Goal: Task Accomplishment & Management: Use online tool/utility

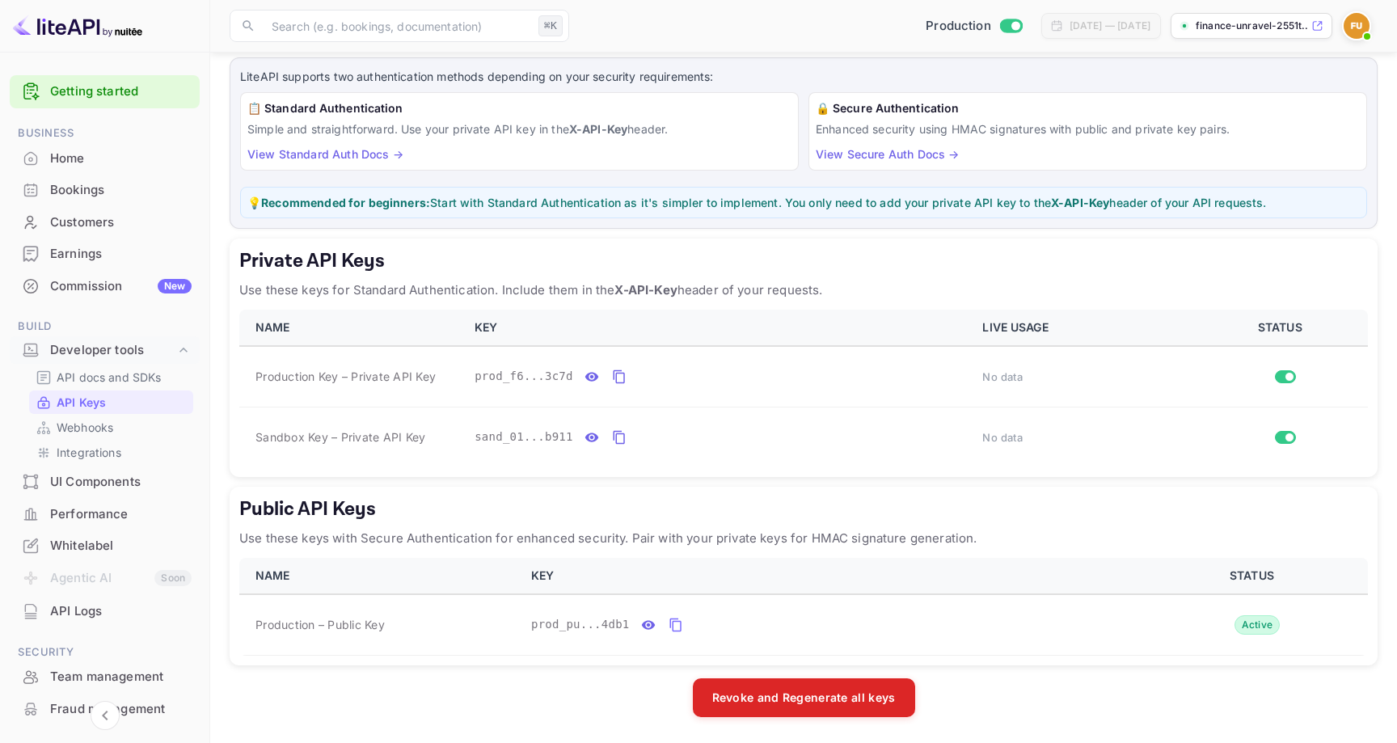
click at [78, 183] on div "Bookings" at bounding box center [121, 190] width 142 height 19
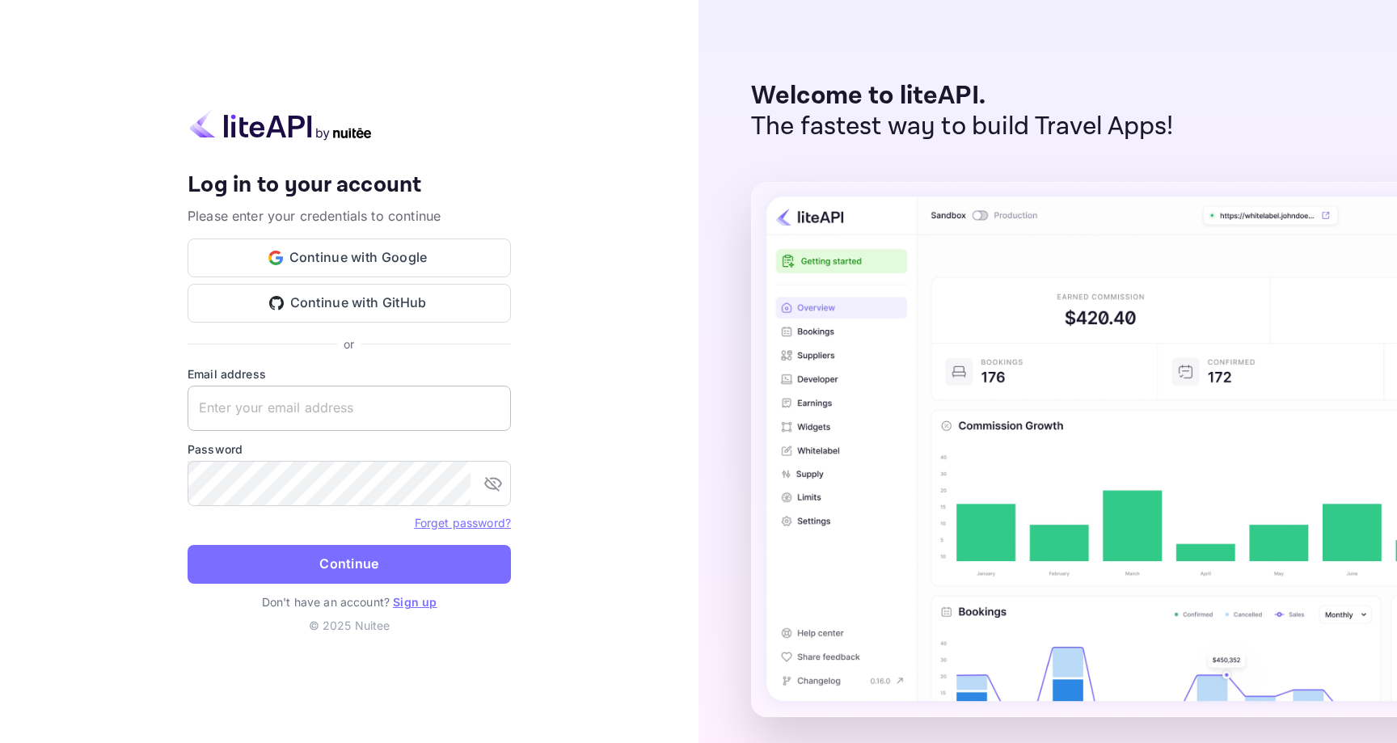
click at [324, 406] on input "text" at bounding box center [349, 408] width 323 height 45
click at [356, 421] on input "text" at bounding box center [349, 408] width 323 height 45
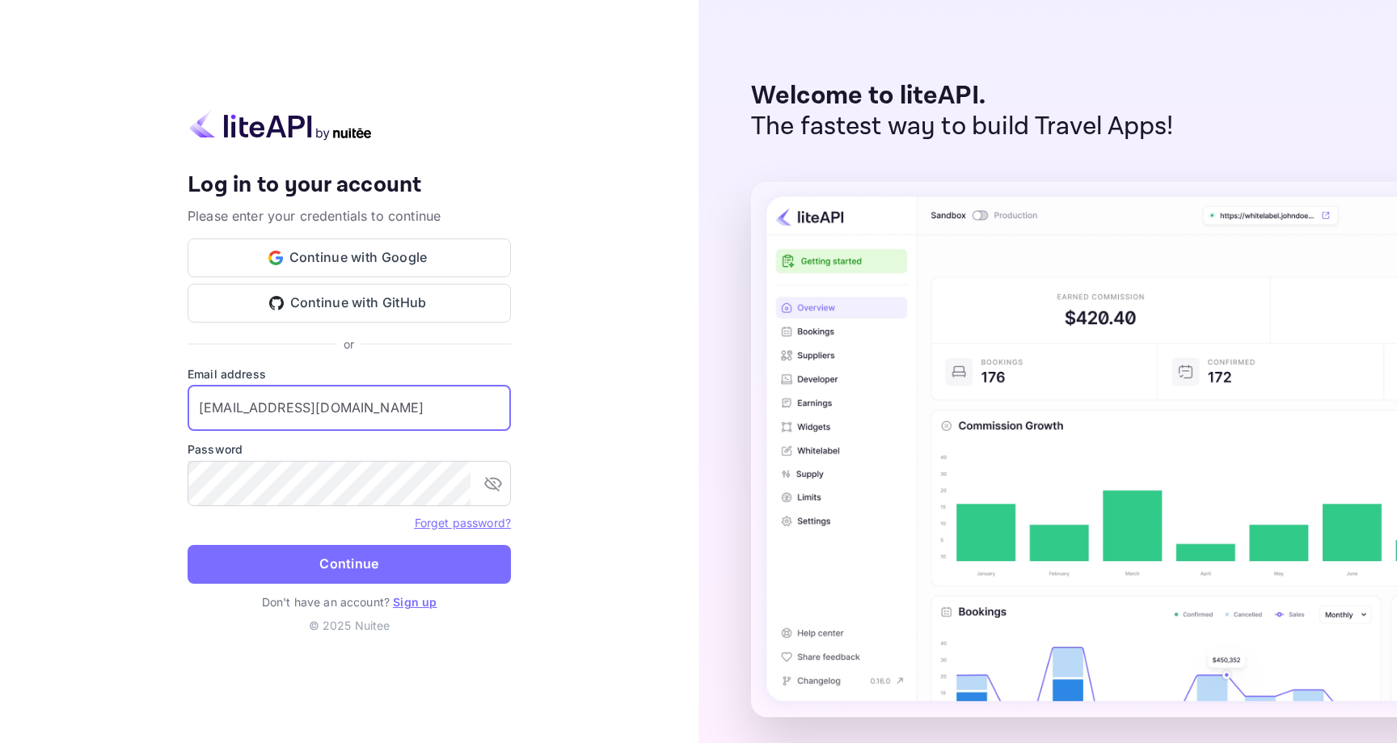
type input "[EMAIL_ADDRESS][DOMAIN_NAME]"
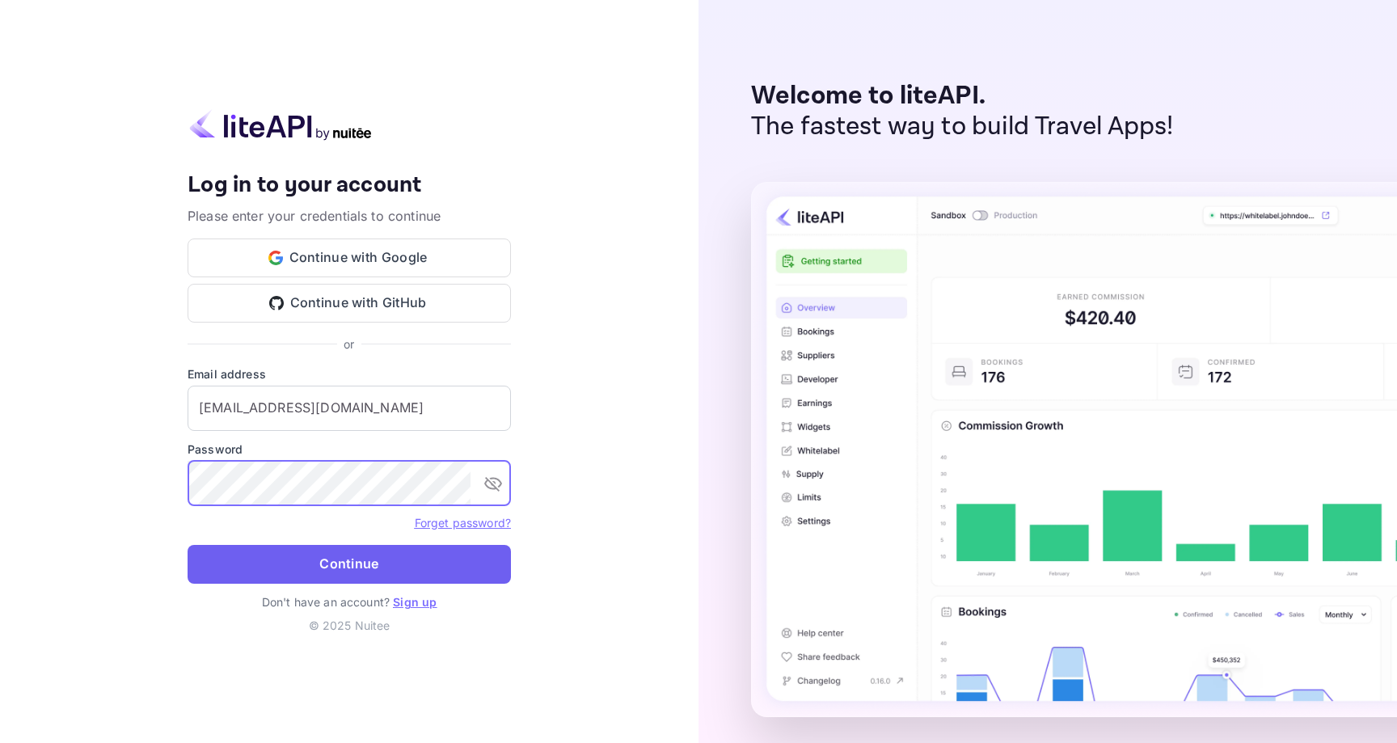
click at [333, 563] on button "Continue" at bounding box center [349, 564] width 323 height 39
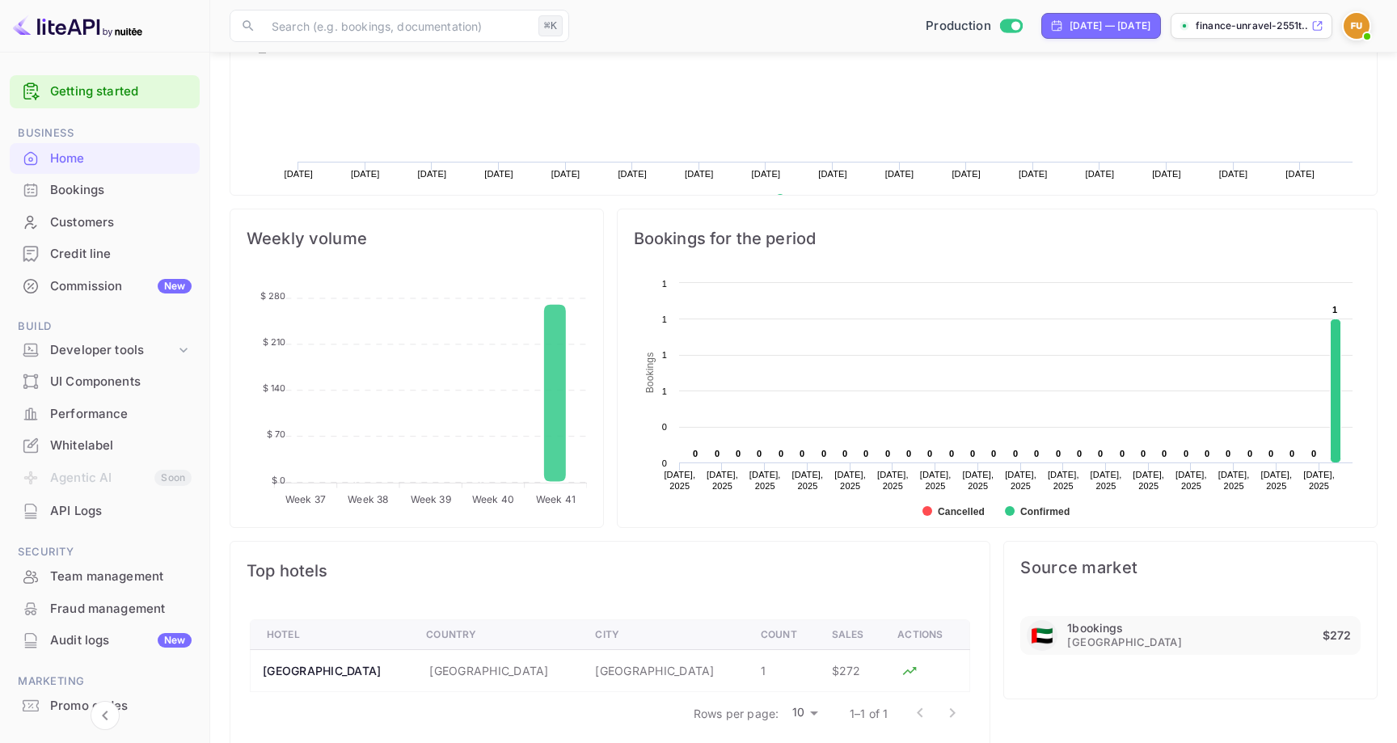
scroll to position [484, 0]
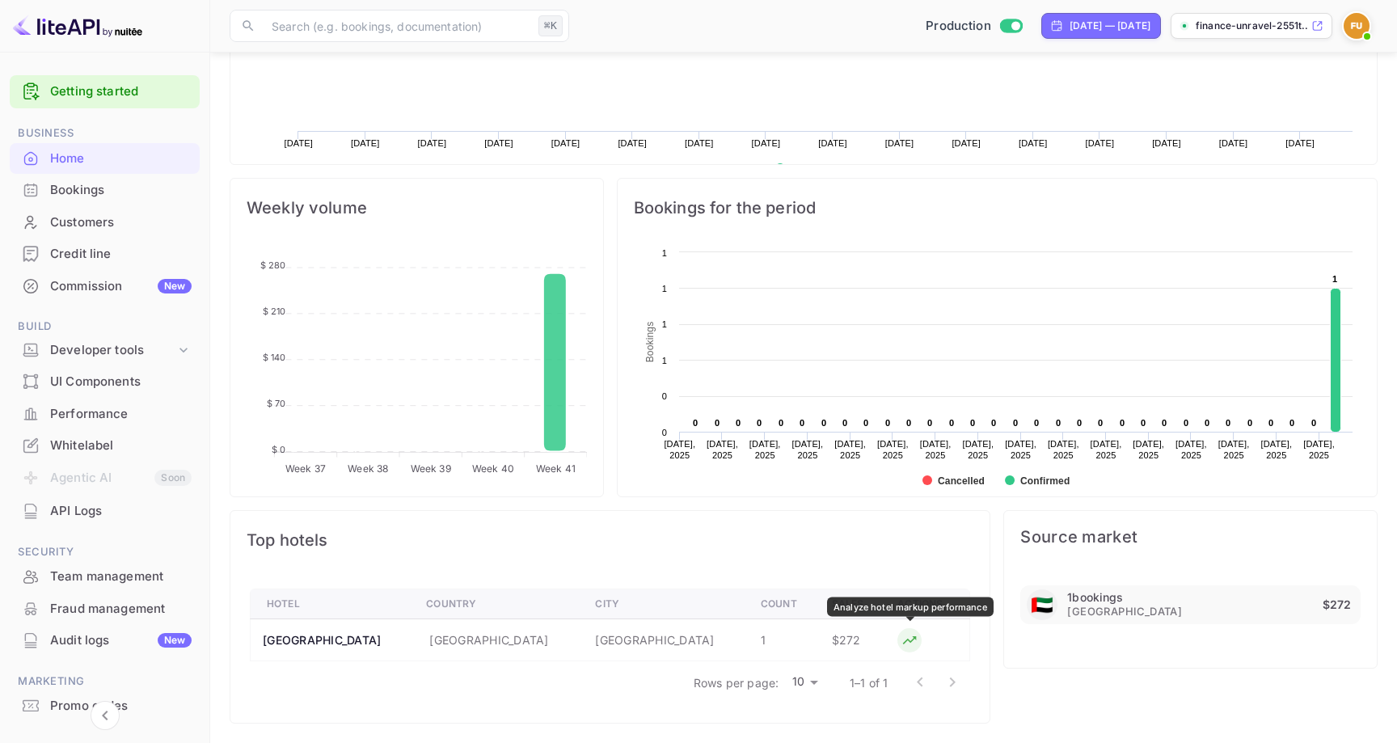
click at [911, 636] on icon "Analyze hotel markup performance" at bounding box center [910, 640] width 16 height 16
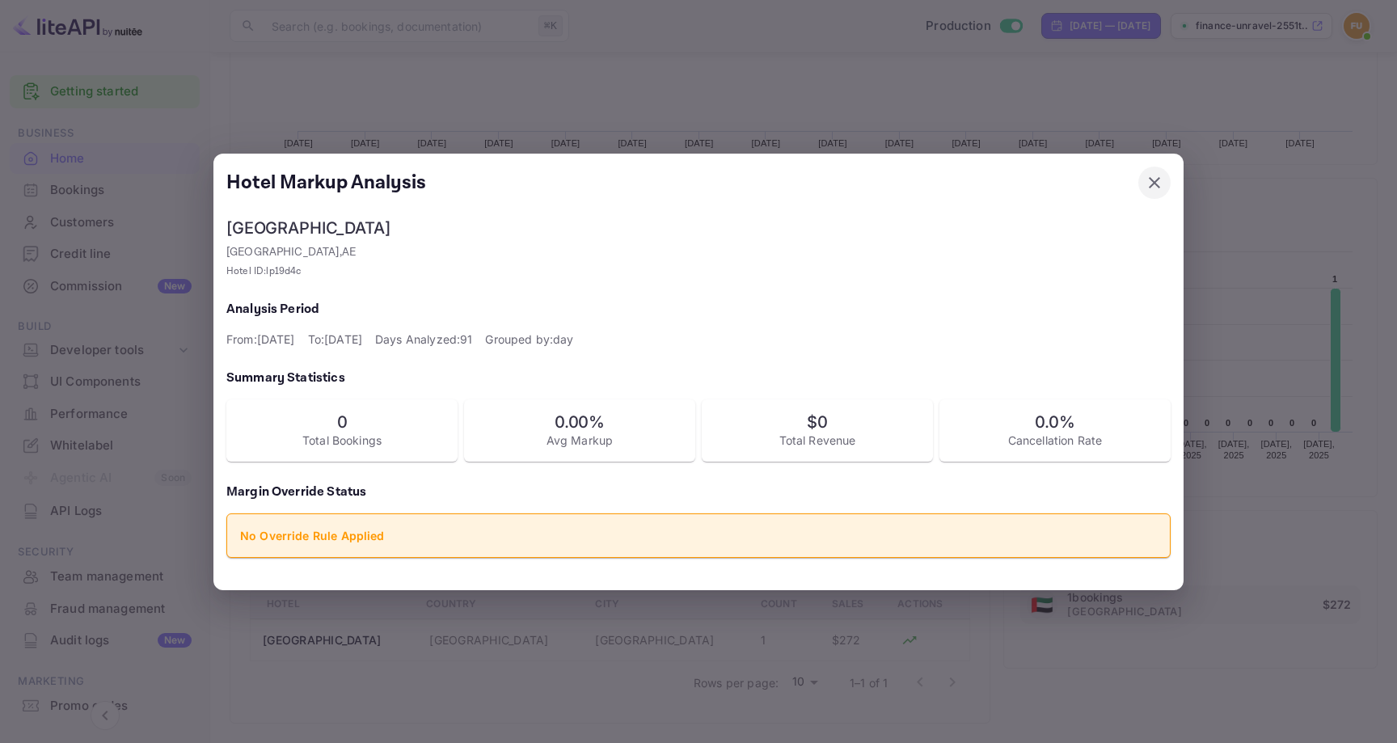
click at [1156, 184] on icon "button" at bounding box center [1154, 182] width 11 height 11
